Goal: Task Accomplishment & Management: Use online tool/utility

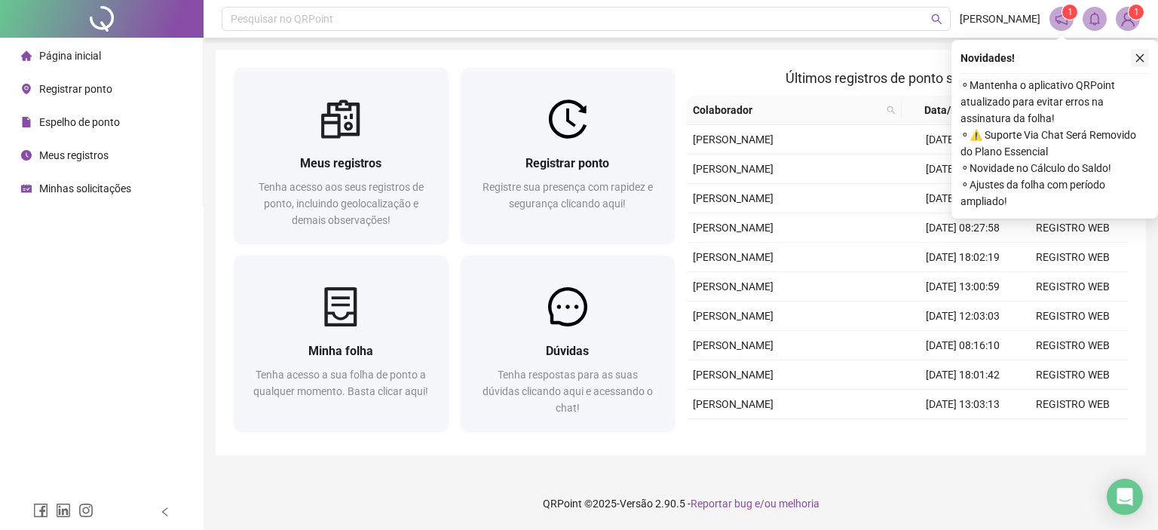
click at [1138, 55] on icon "close" at bounding box center [1139, 58] width 11 height 11
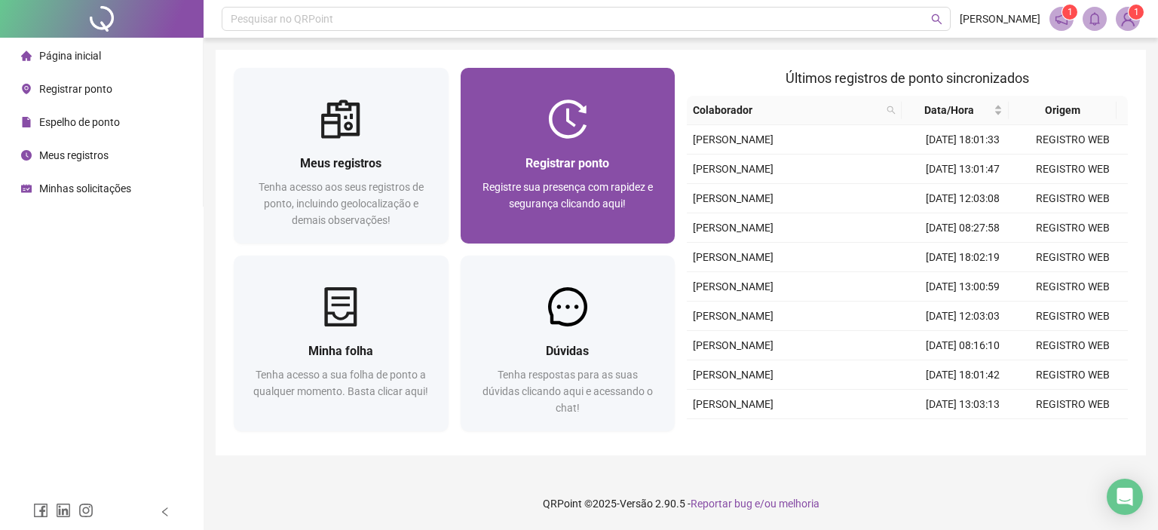
click at [545, 170] on span "Registrar ponto" at bounding box center [567, 163] width 84 height 14
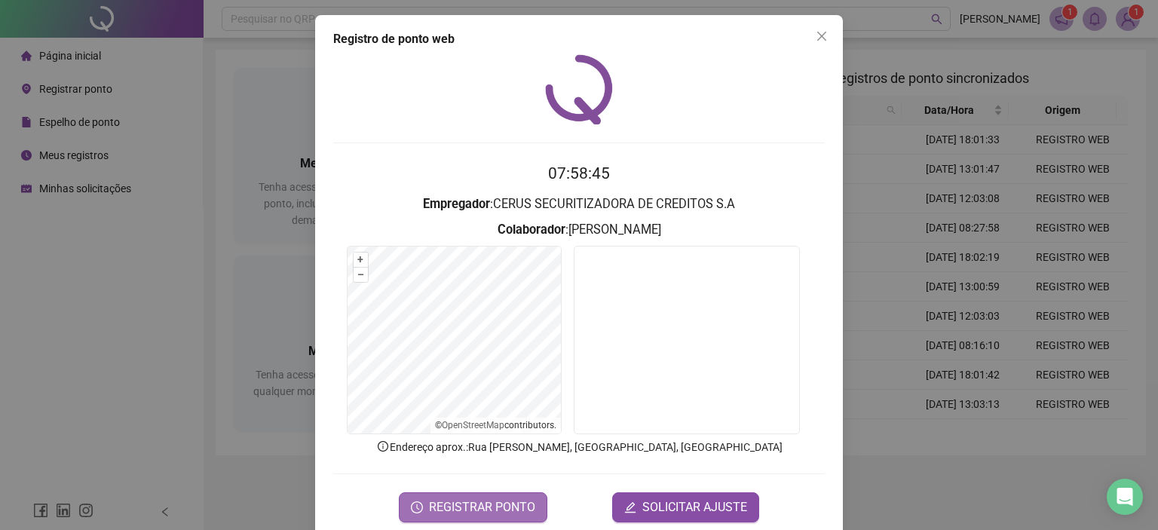
click at [513, 506] on span "REGISTRAR PONTO" at bounding box center [482, 507] width 106 height 18
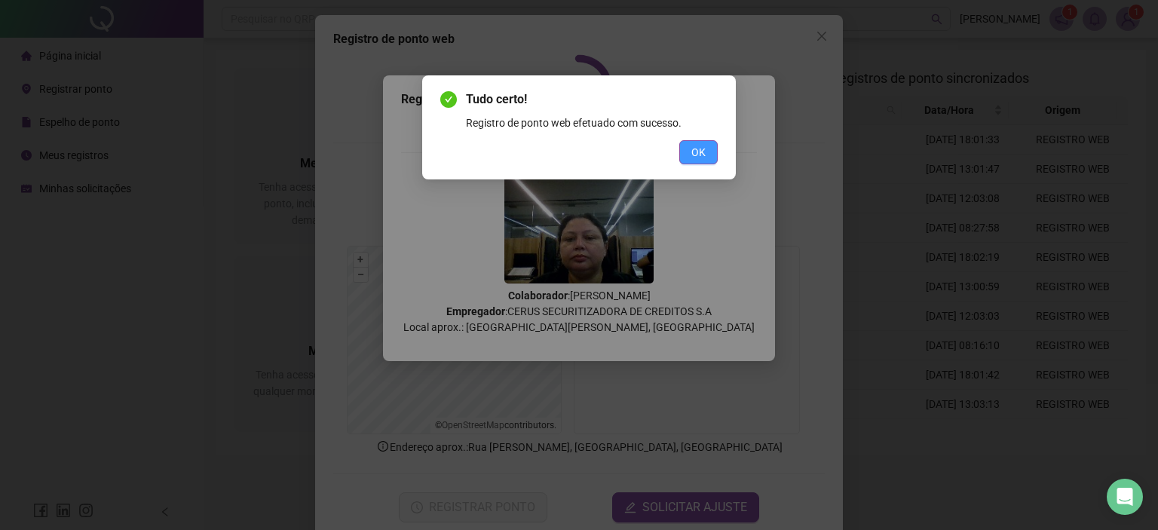
click at [700, 155] on span "OK" at bounding box center [698, 152] width 14 height 17
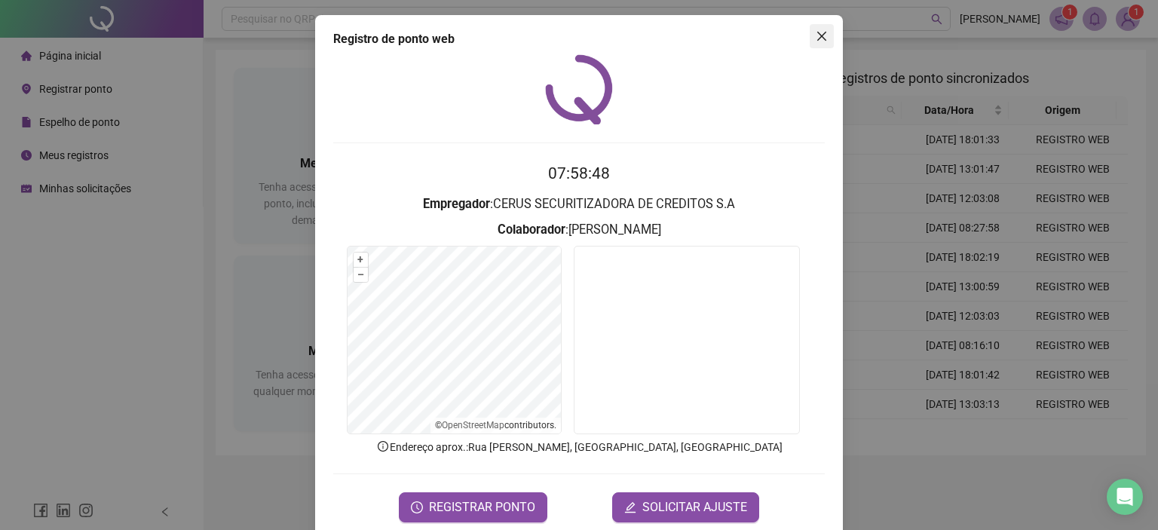
click at [820, 35] on icon "close" at bounding box center [822, 36] width 12 height 12
